Goal: Information Seeking & Learning: Compare options

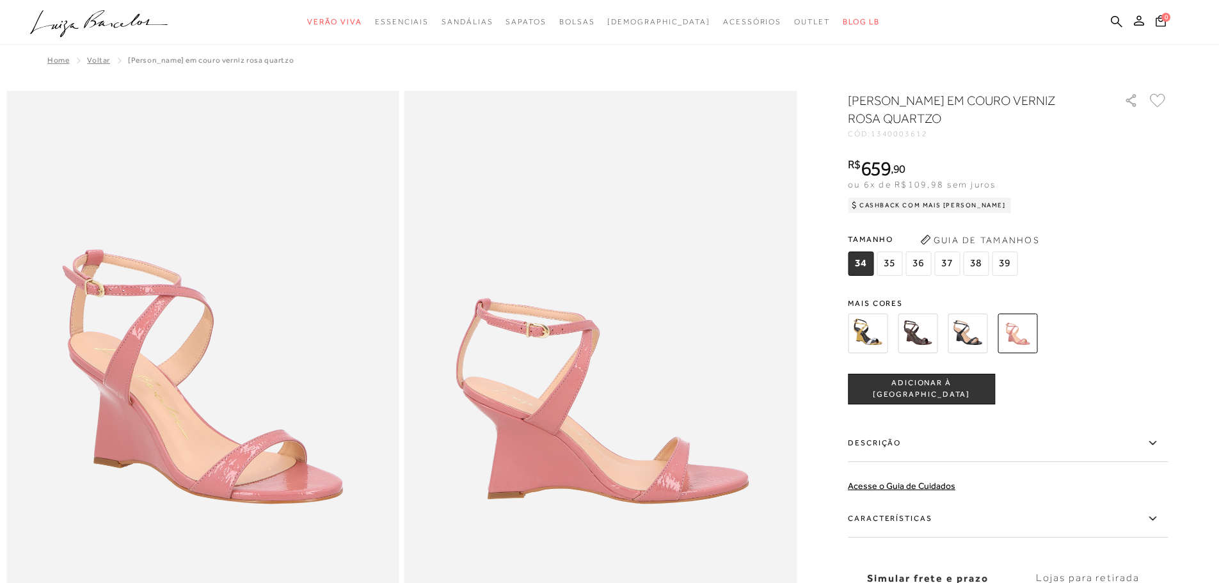
click at [867, 330] on img at bounding box center [868, 334] width 40 height 40
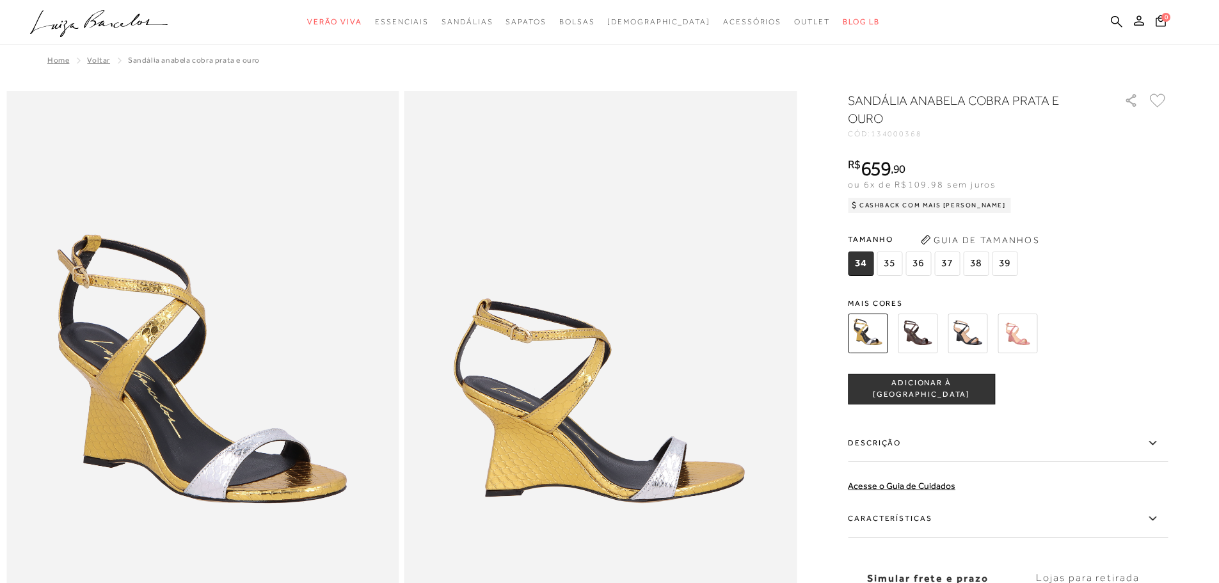
click at [917, 339] on img at bounding box center [918, 334] width 40 height 40
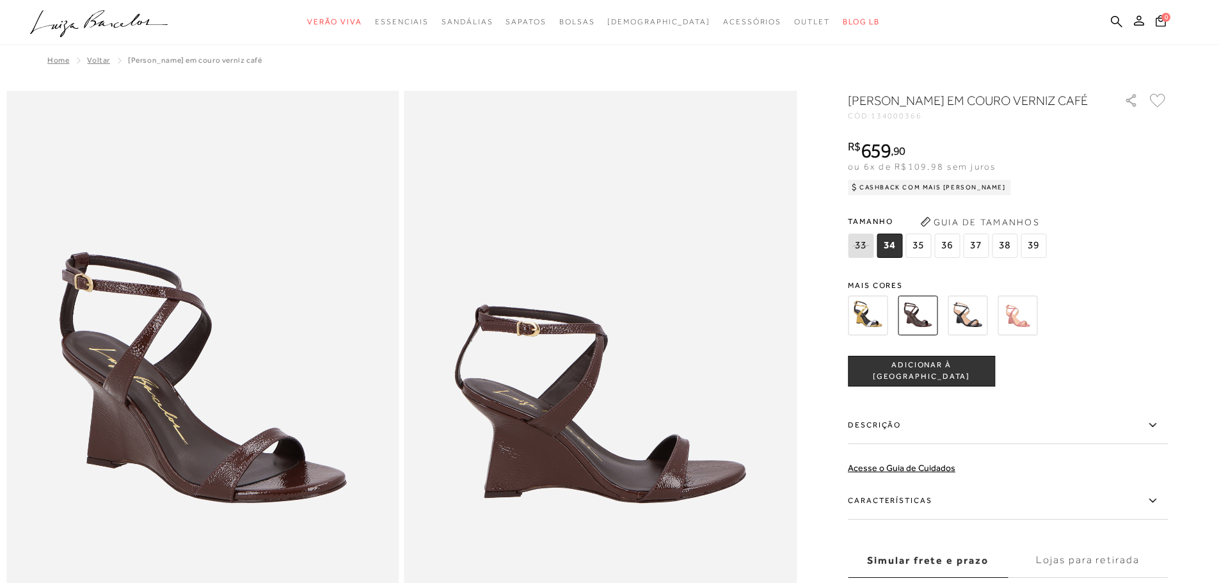
click at [967, 325] on img at bounding box center [968, 316] width 40 height 40
